Goal: Task Accomplishment & Management: Manage account settings

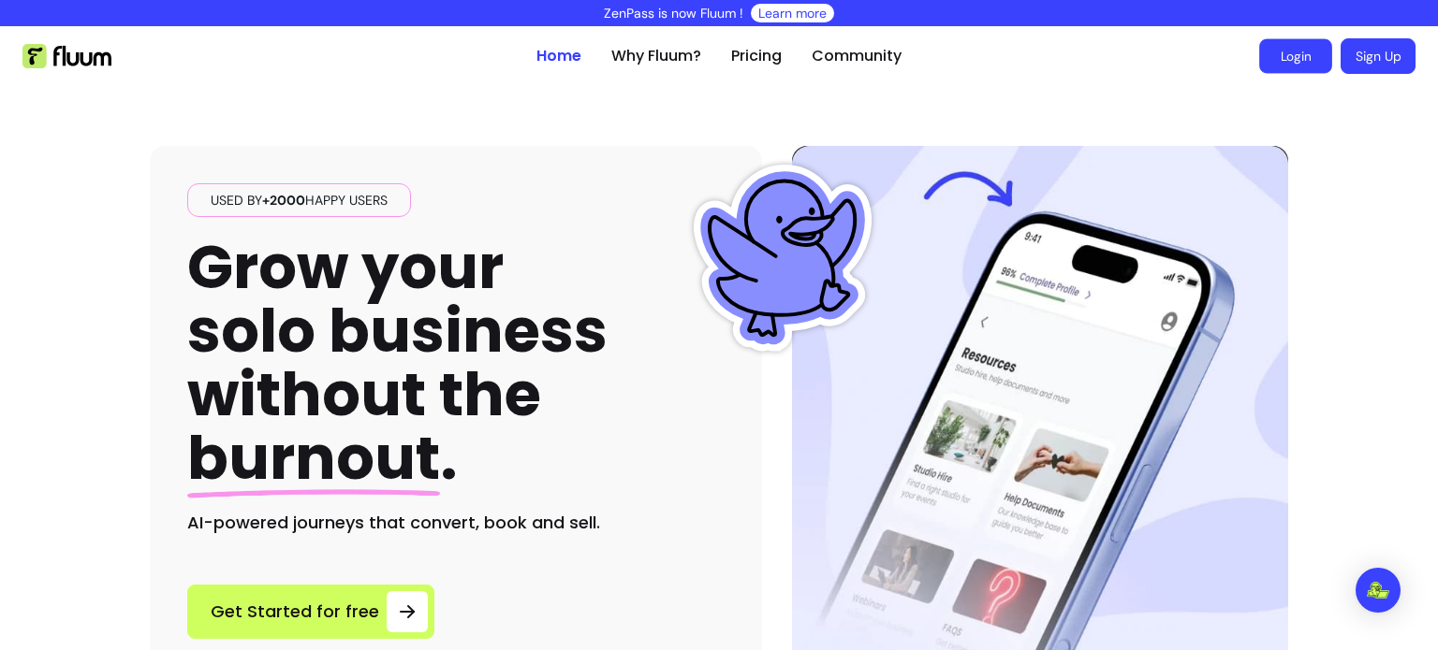
drag, startPoint x: 0, startPoint y: 0, endPoint x: 1284, endPoint y: 63, distance: 1285.6
click at [1284, 63] on link "Login" at bounding box center [1295, 56] width 73 height 35
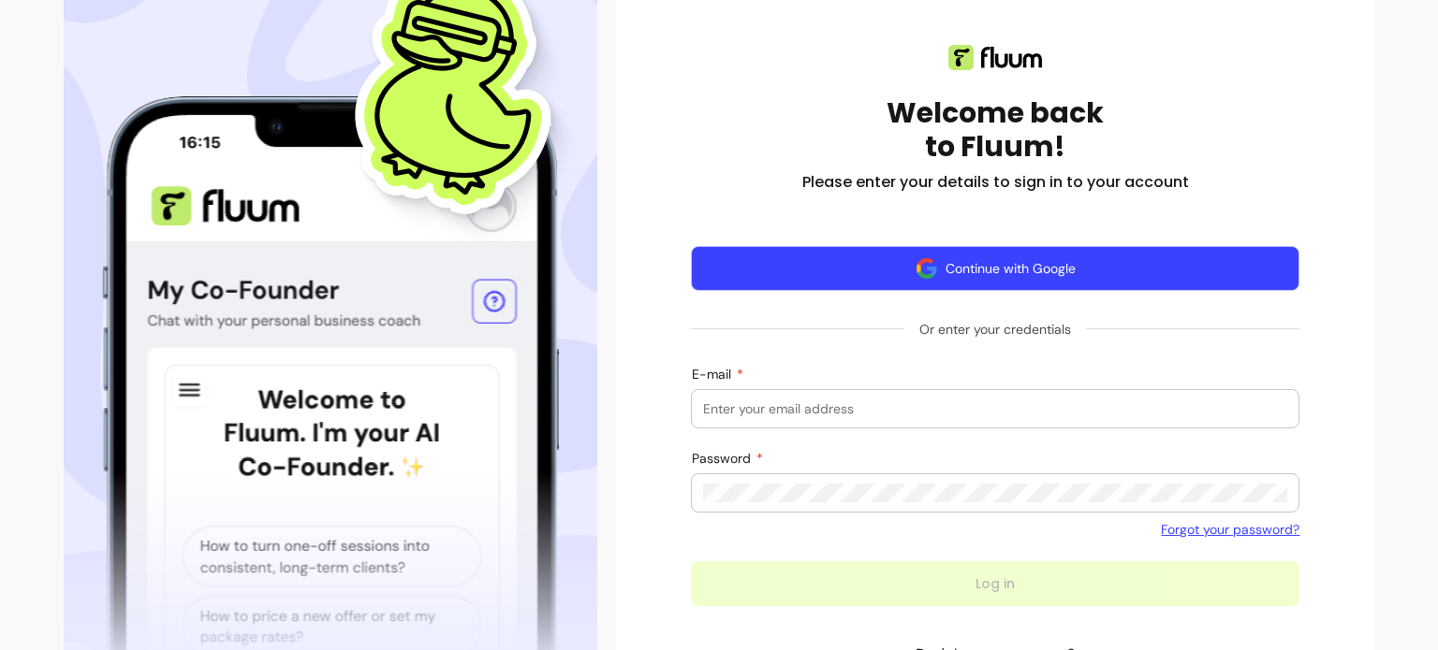
scroll to position [221, 0]
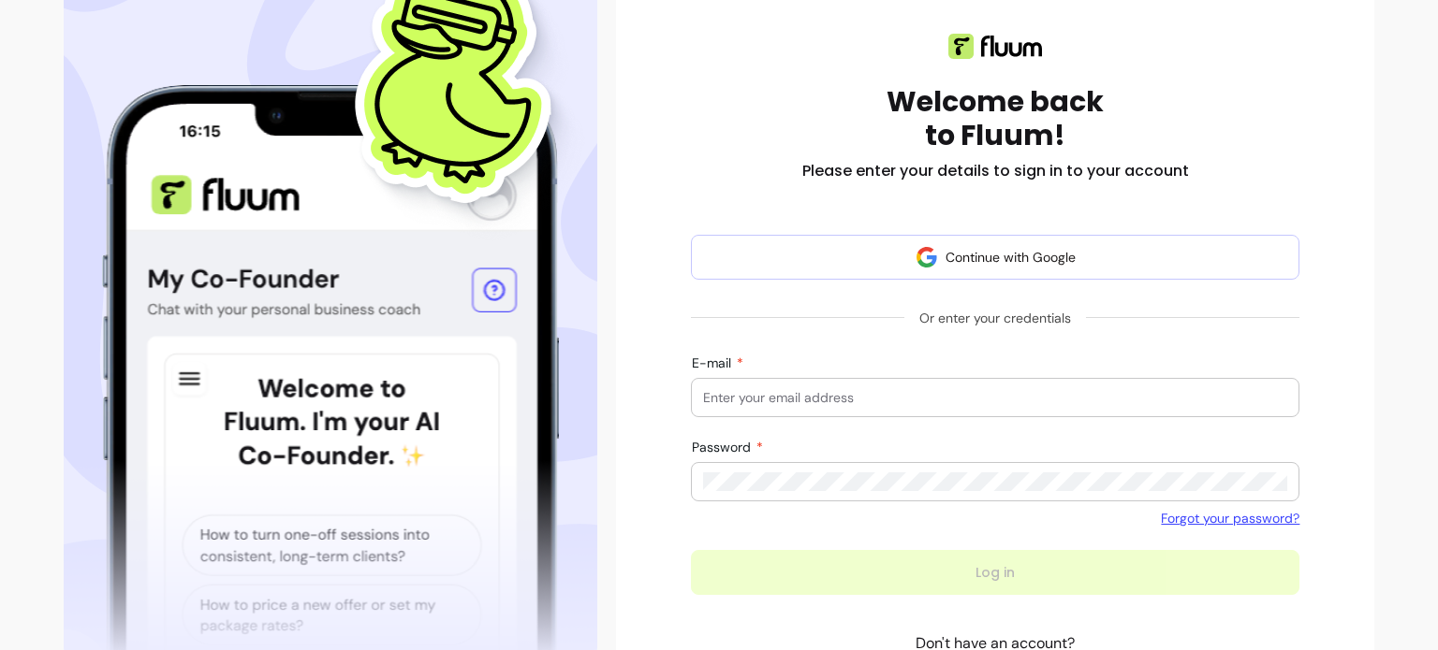
click at [836, 407] on div at bounding box center [995, 397] width 584 height 37
type input "[EMAIL_ADDRESS][DOMAIN_NAME]"
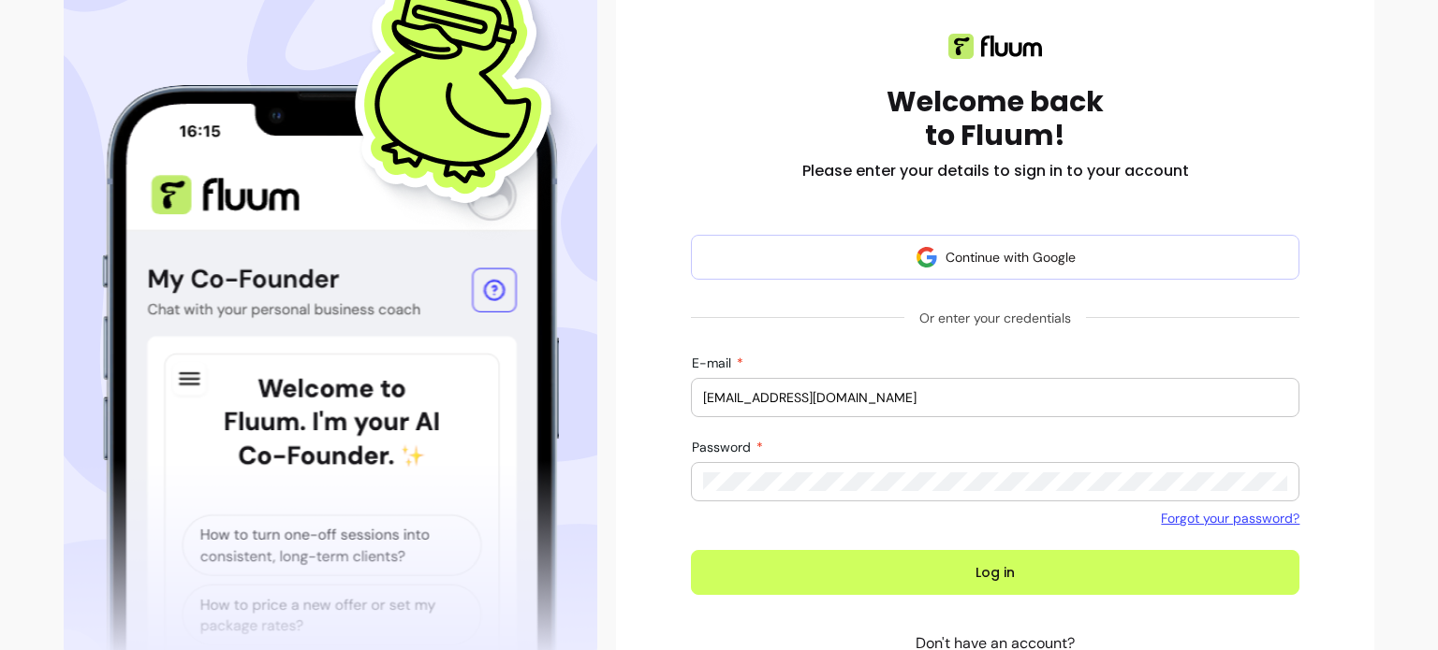
click at [691, 550] on button "Log in" at bounding box center [995, 572] width 608 height 45
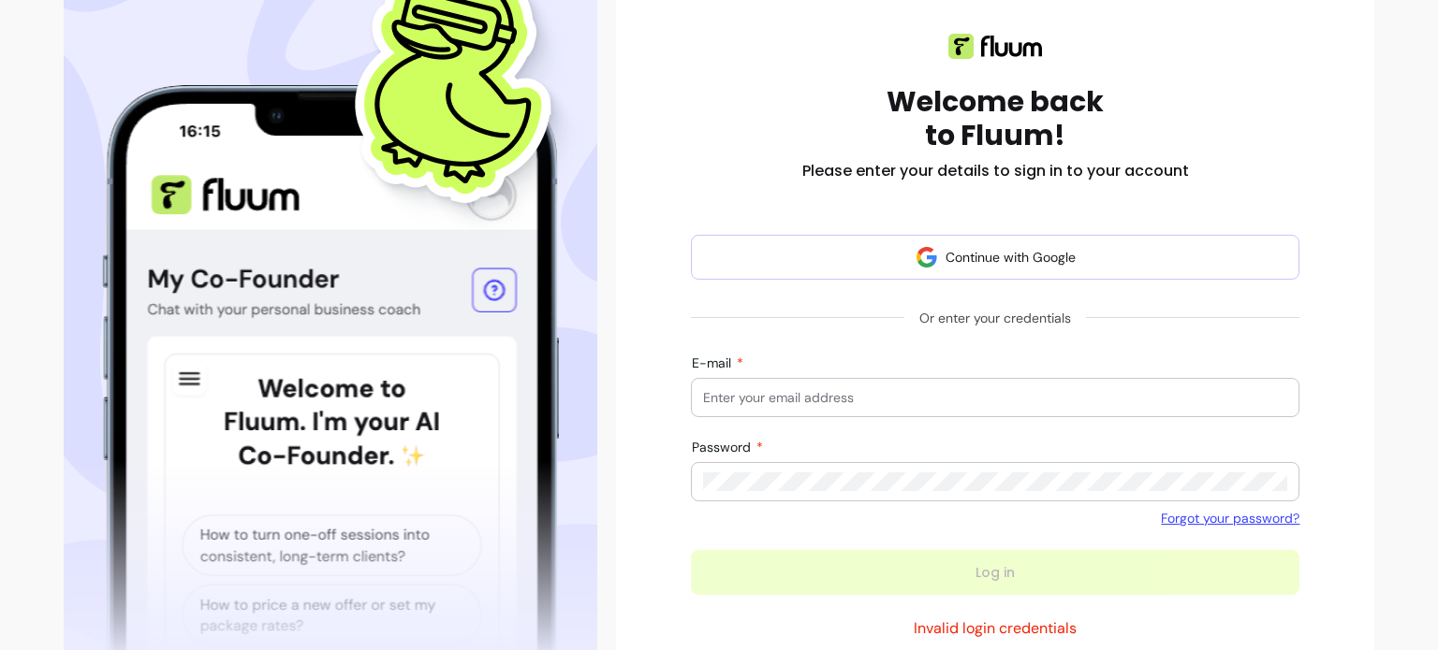
click at [742, 401] on input "E-mail" at bounding box center [995, 397] width 584 height 19
type input "[EMAIL_ADDRESS][DOMAIN_NAME]"
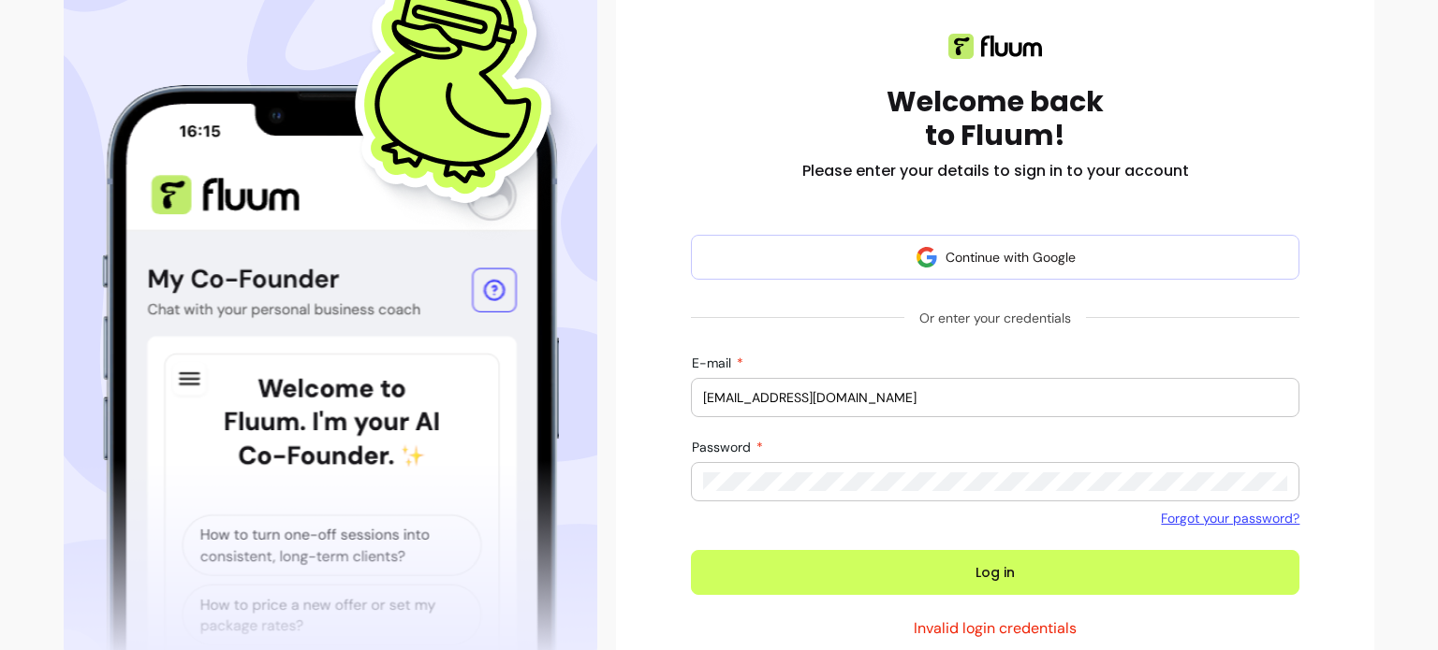
click at [691, 550] on button "Log in" at bounding box center [995, 572] width 608 height 45
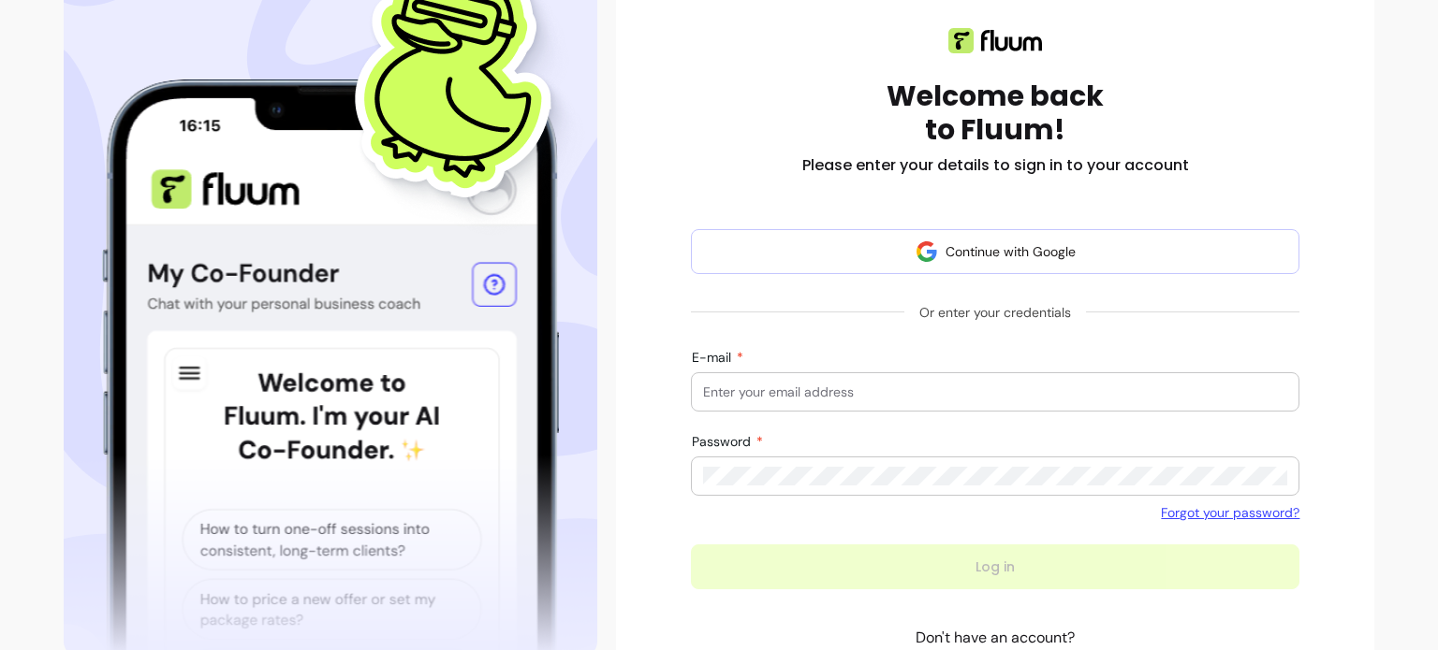
scroll to position [221, 0]
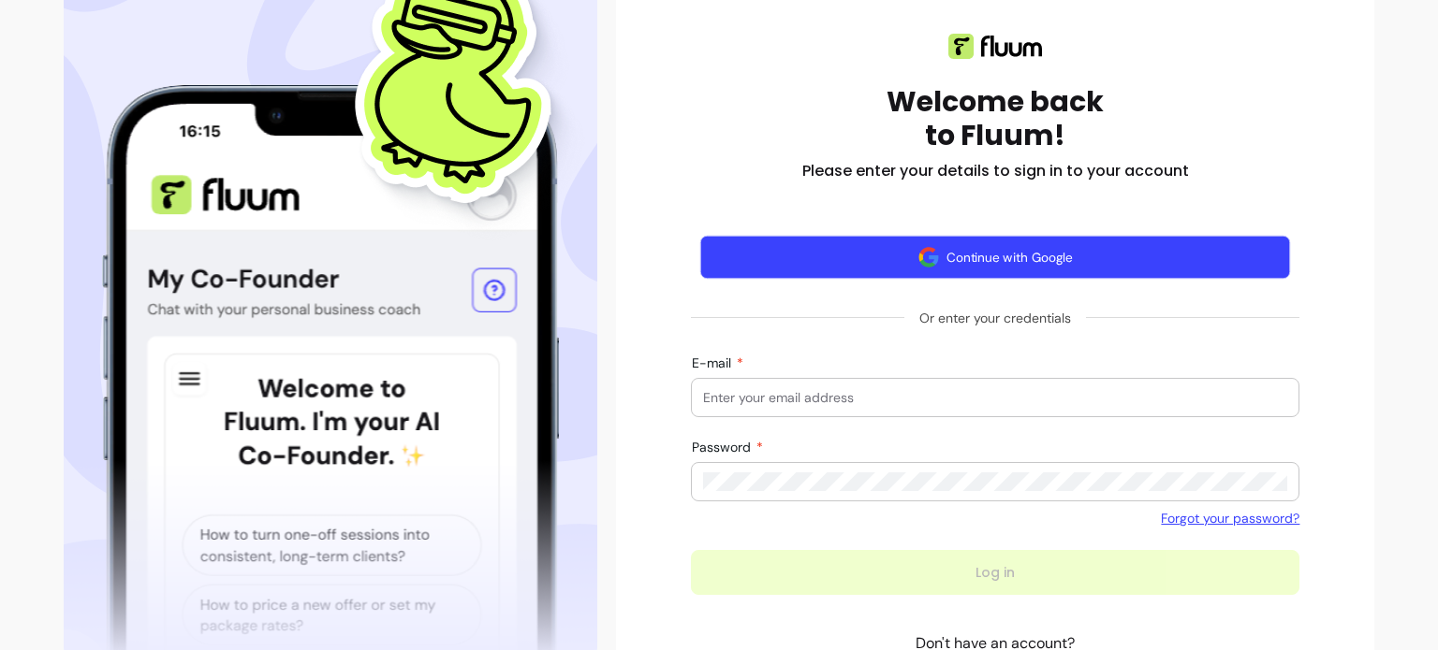
click at [980, 261] on button "Continue with Google" at bounding box center [995, 258] width 591 height 44
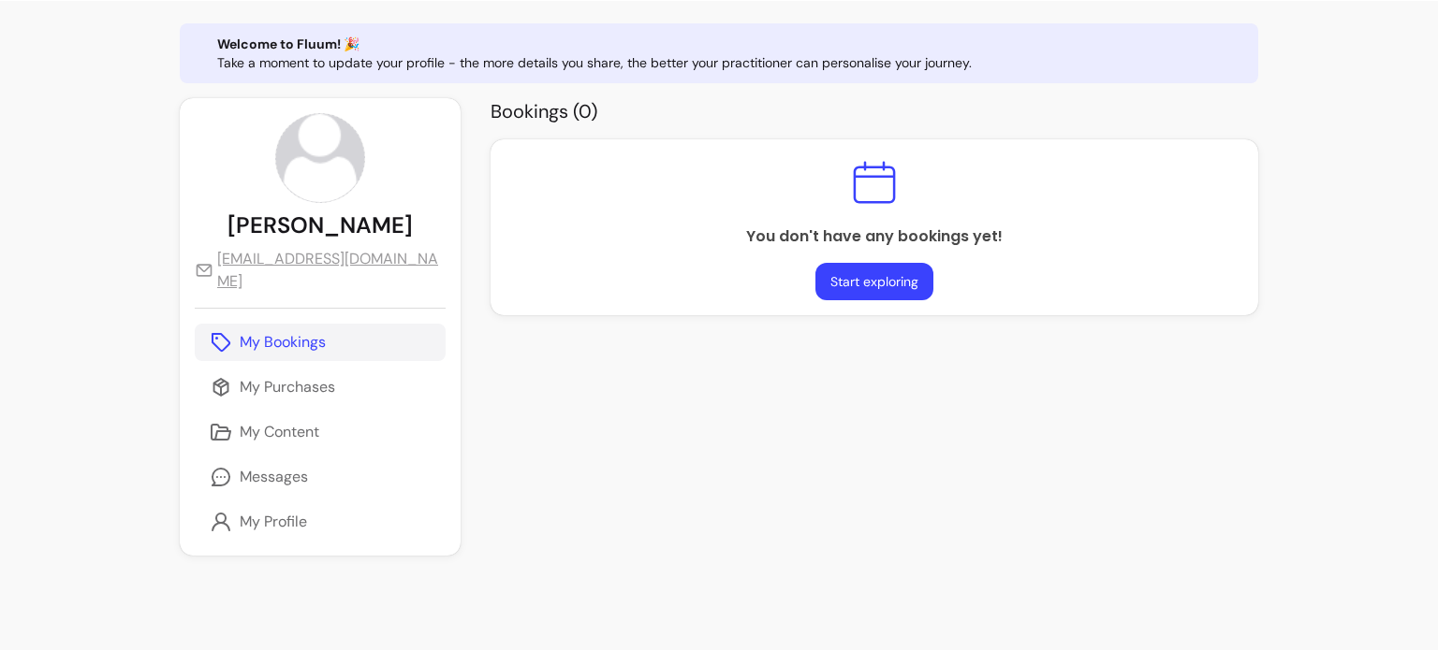
scroll to position [93, 0]
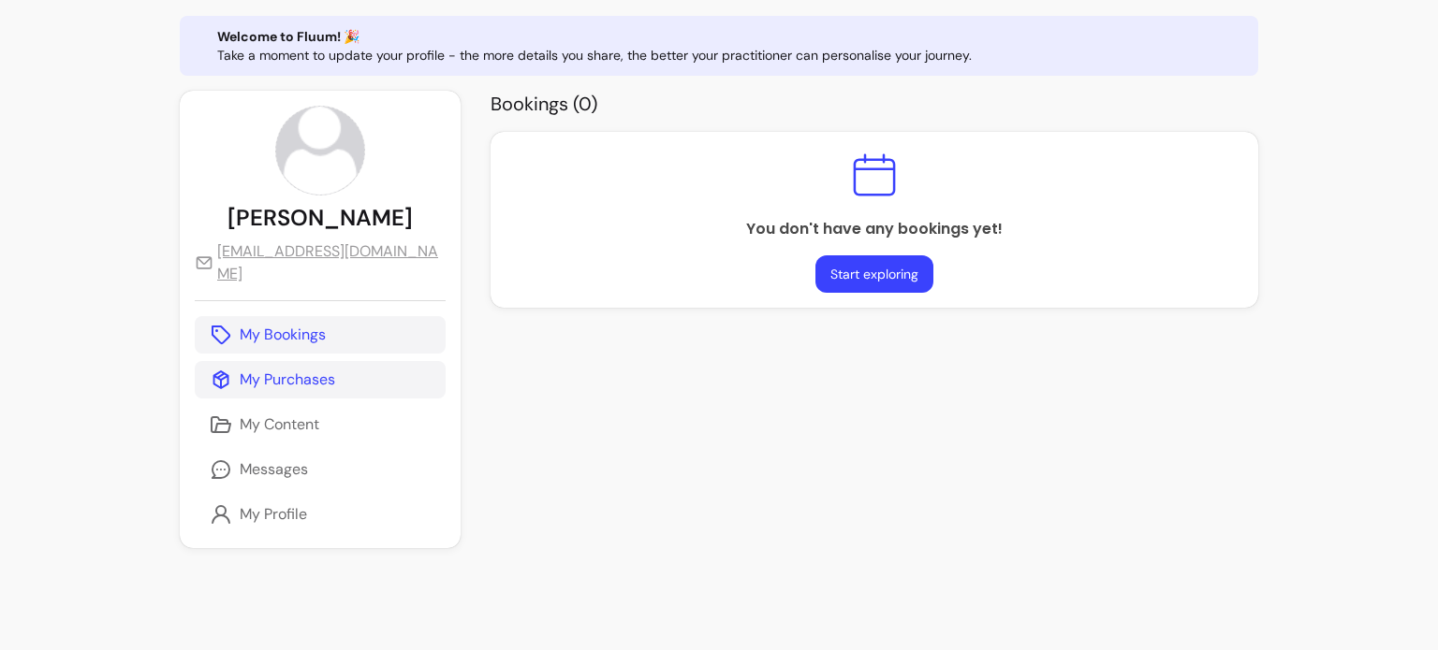
click at [326, 385] on p "My Purchases" at bounding box center [287, 380] width 95 height 22
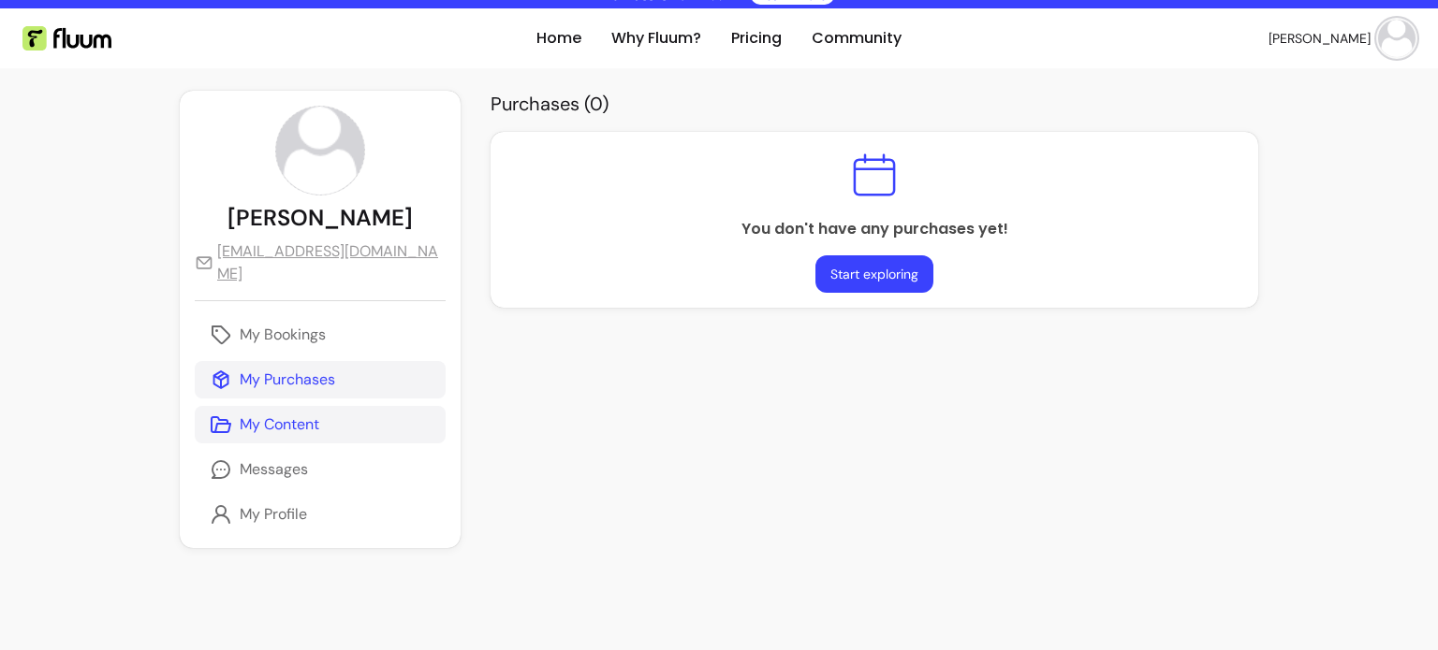
click at [314, 431] on p "My Content" at bounding box center [280, 425] width 80 height 22
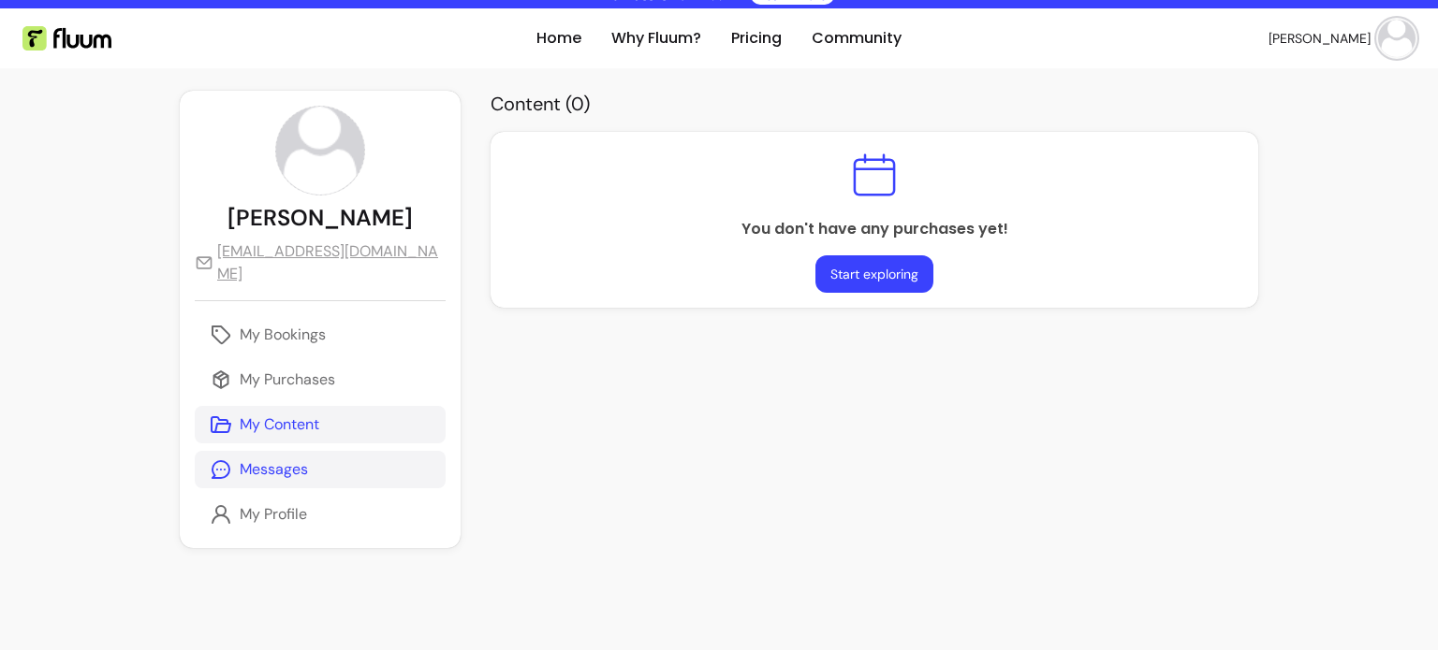
click at [311, 470] on link "Messages" at bounding box center [320, 469] width 251 height 37
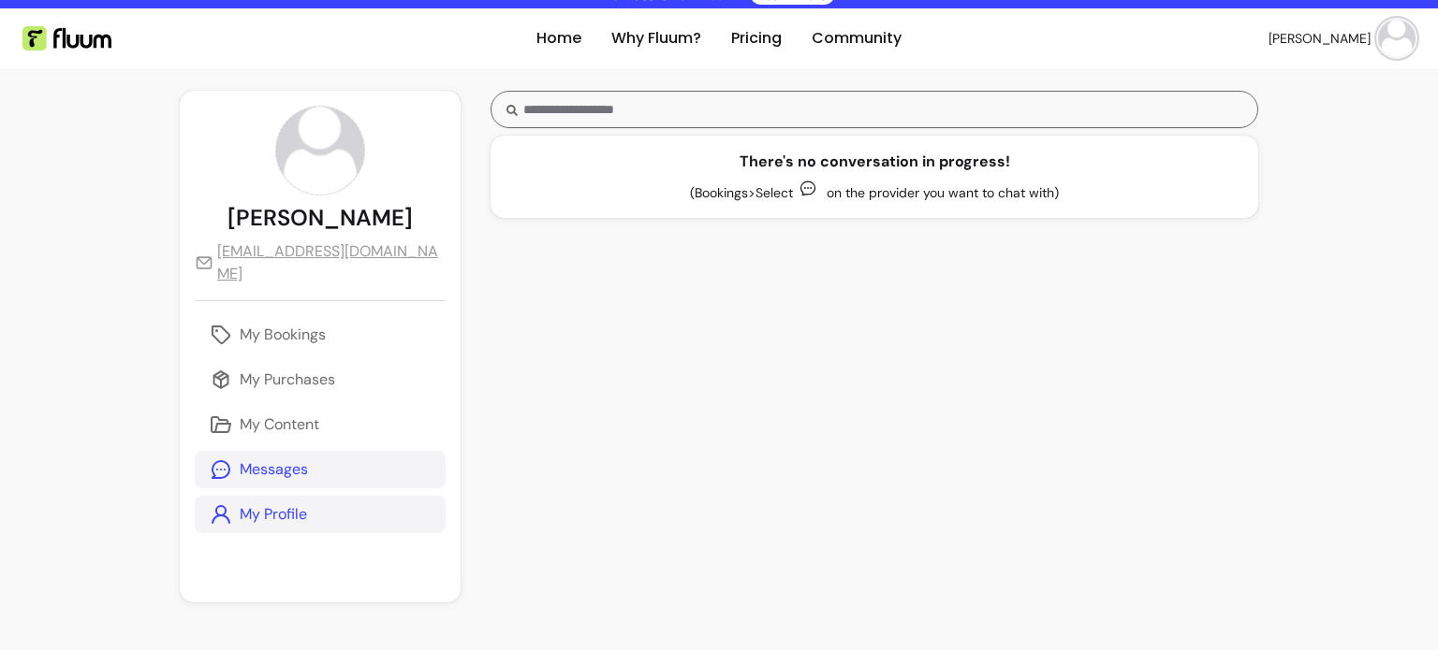
click at [303, 516] on p "My Profile" at bounding box center [273, 515] width 67 height 22
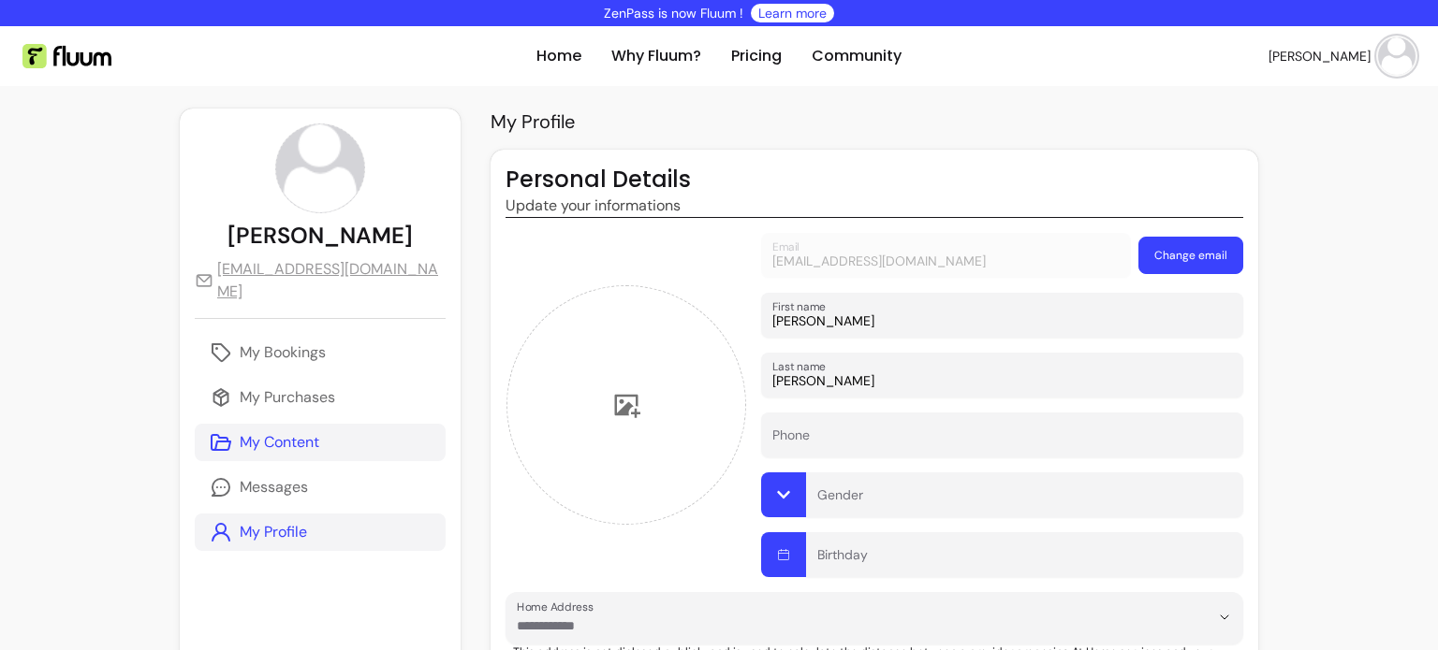
click at [315, 454] on p "My Content" at bounding box center [280, 442] width 80 height 22
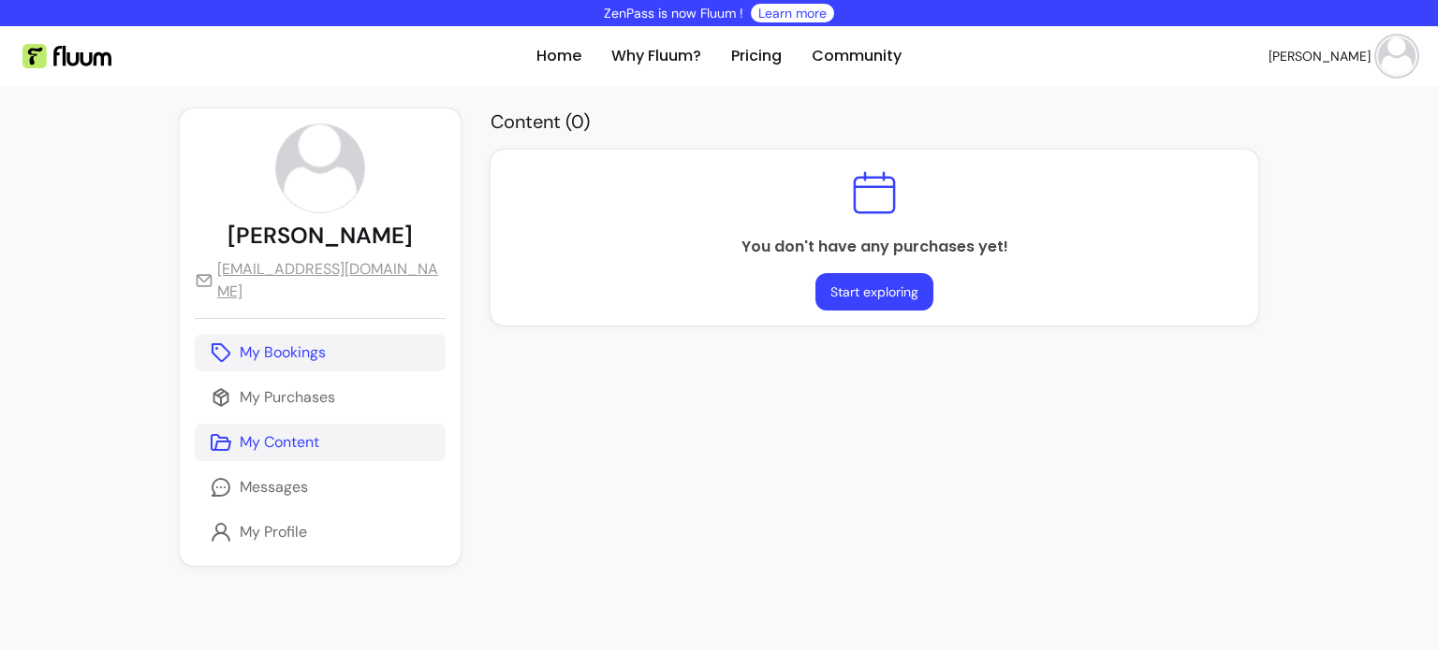
click at [291, 357] on p "My Bookings" at bounding box center [283, 353] width 86 height 22
click at [1378, 63] on img at bounding box center [1396, 55] width 37 height 37
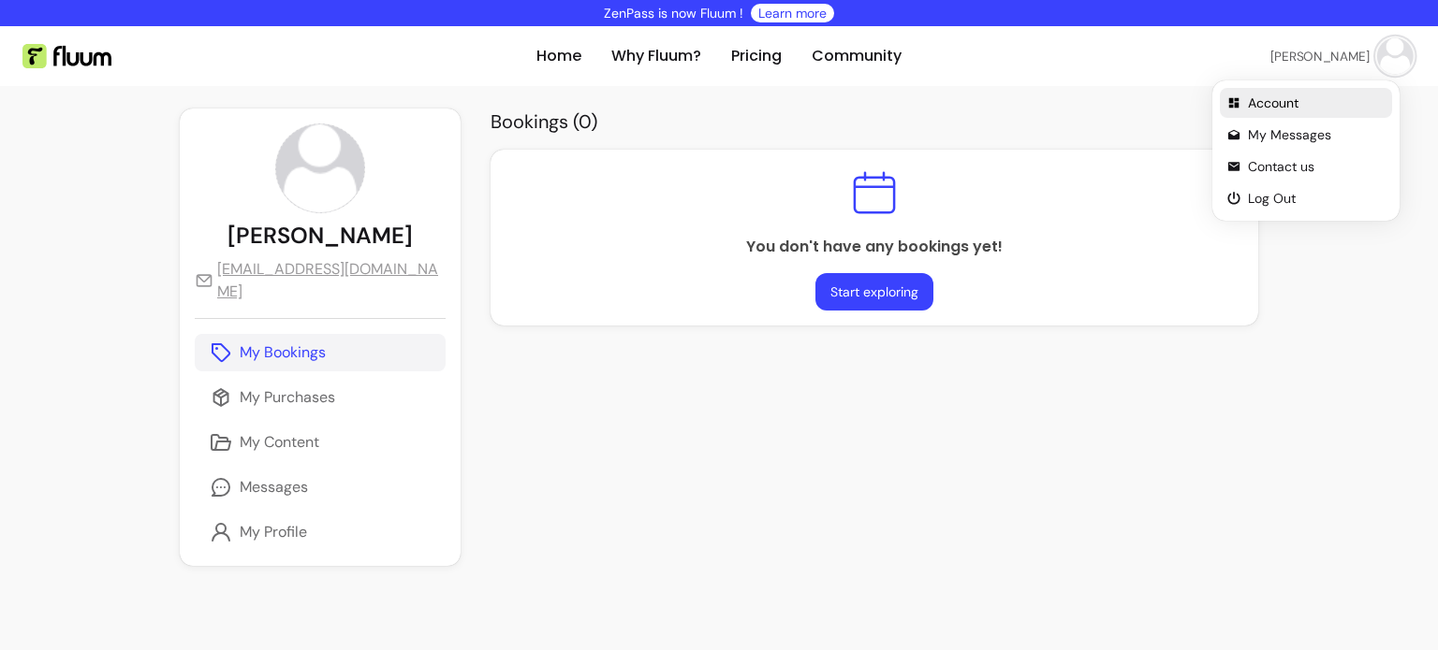
click at [1282, 100] on span "Account" at bounding box center [1316, 103] width 137 height 19
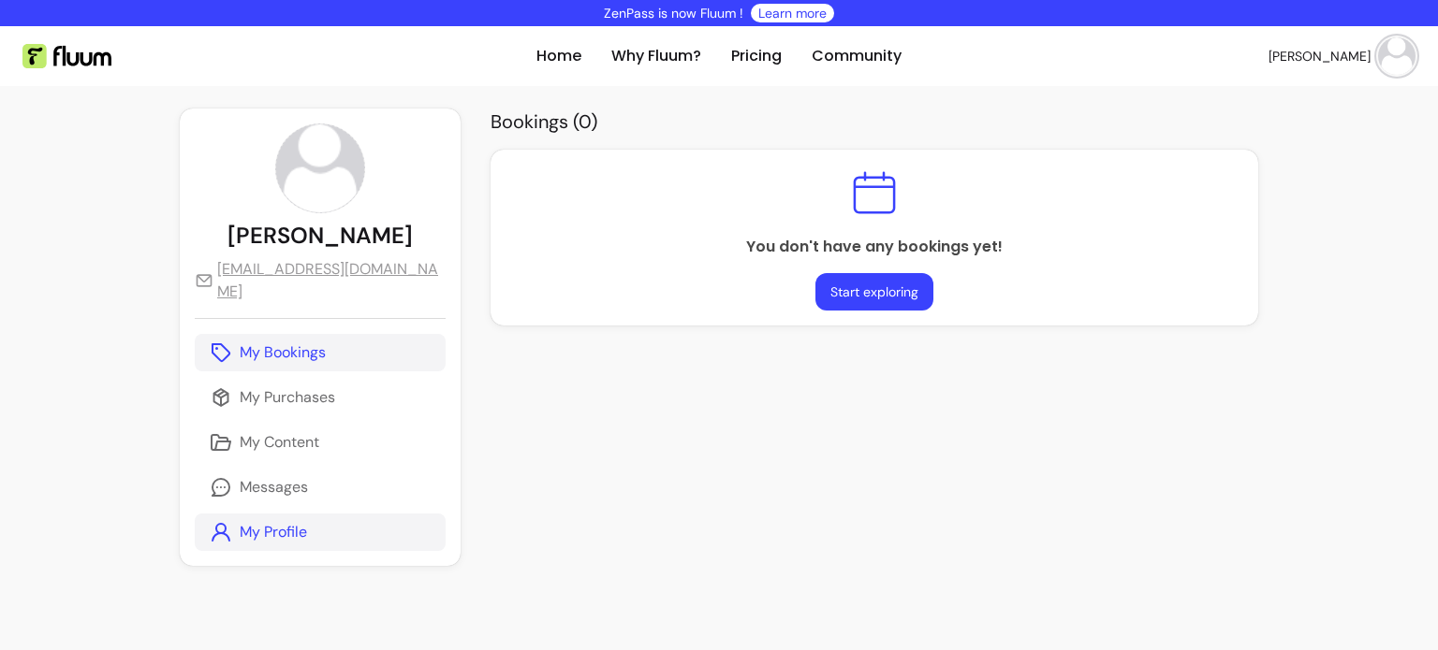
click at [248, 539] on p "My Profile" at bounding box center [273, 532] width 67 height 22
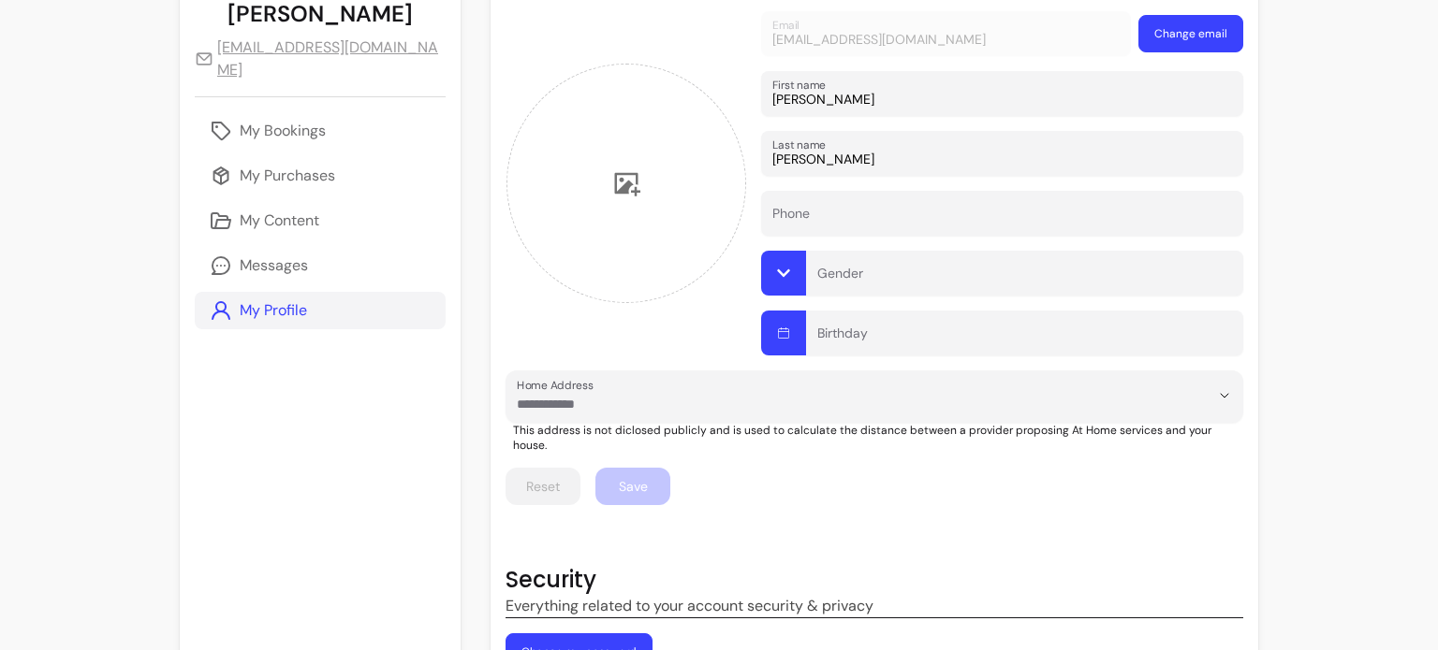
scroll to position [220, 0]
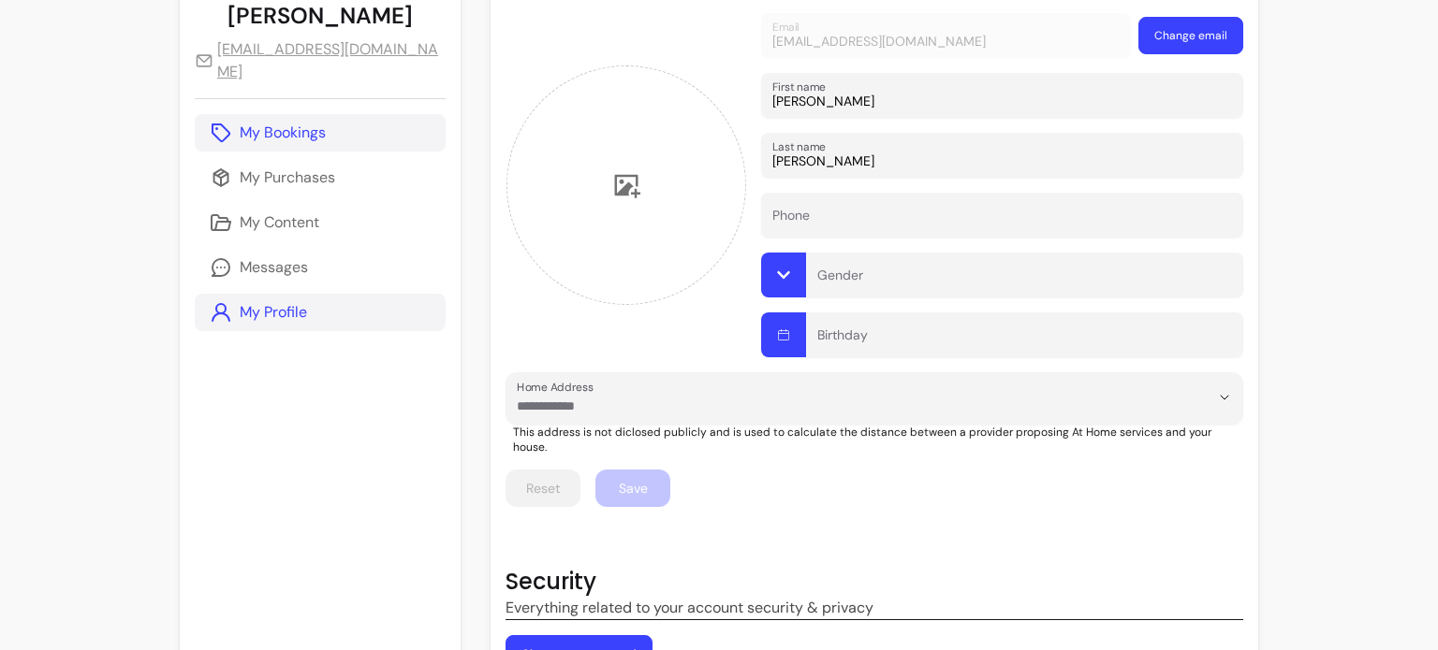
click at [296, 139] on p "My Bookings" at bounding box center [283, 133] width 86 height 22
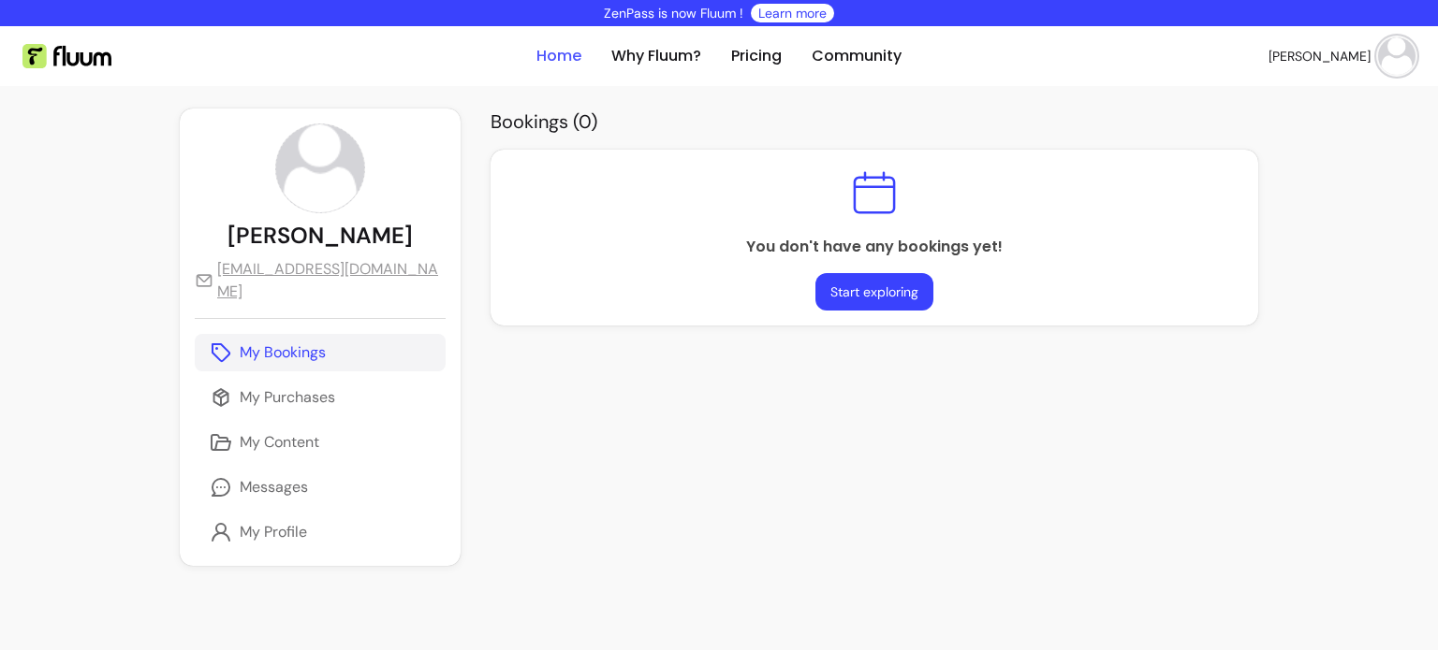
click at [548, 49] on link "Home" at bounding box center [558, 56] width 45 height 22
